Goal: Connect with others: Connect with others

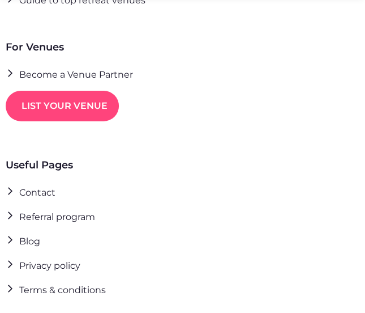
scroll to position [3132, 0]
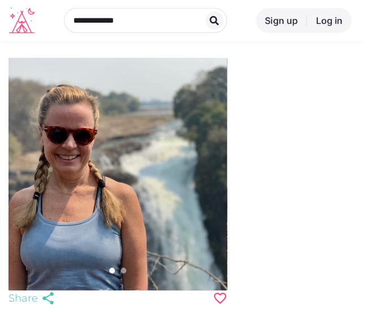
scroll to position [332, 0]
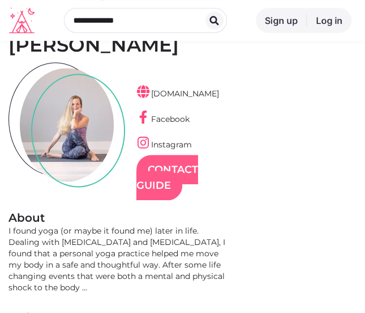
click at [175, 155] on link "Contact Guide" at bounding box center [168, 177] width 62 height 45
